Goal: Navigation & Orientation: Find specific page/section

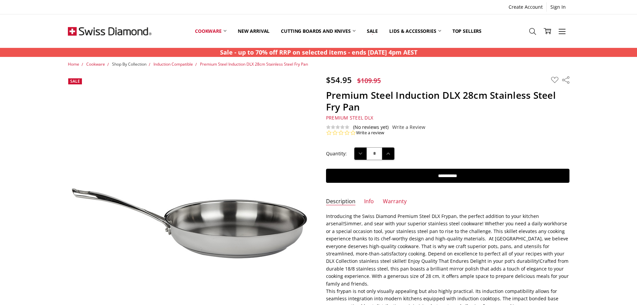
click at [140, 63] on span "Shop By Collection" at bounding box center [129, 64] width 34 height 6
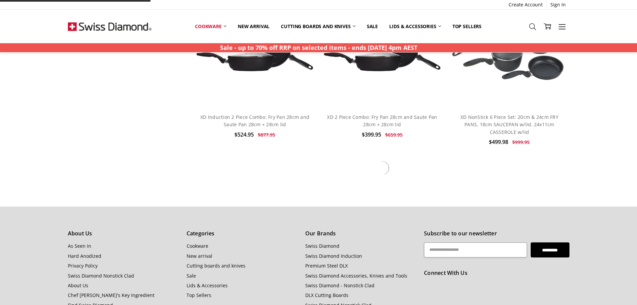
scroll to position [3958, 0]
